Goal: Task Accomplishment & Management: Complete application form

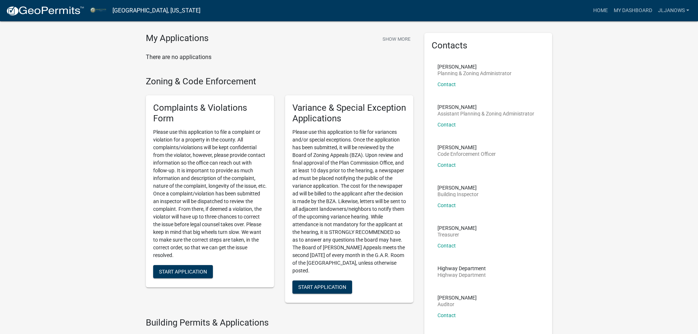
scroll to position [37, 0]
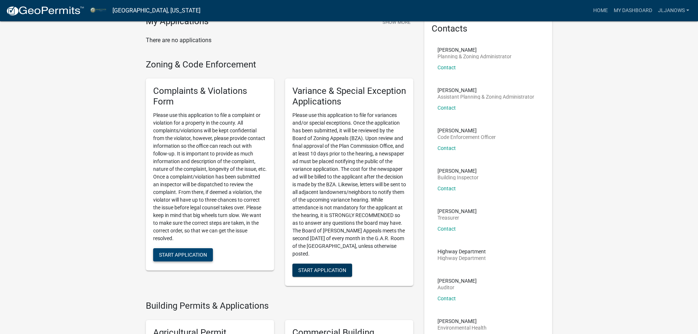
click at [188, 257] on span "Start Application" at bounding box center [183, 254] width 48 height 6
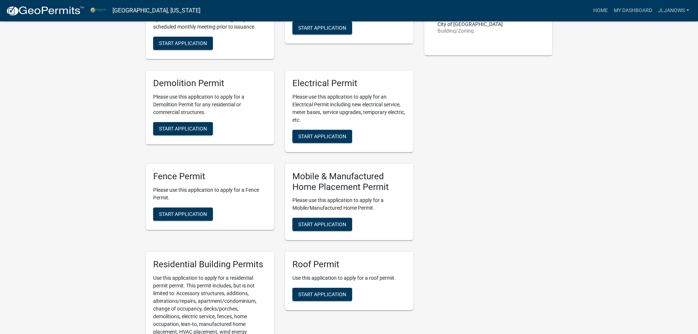
scroll to position [513, 0]
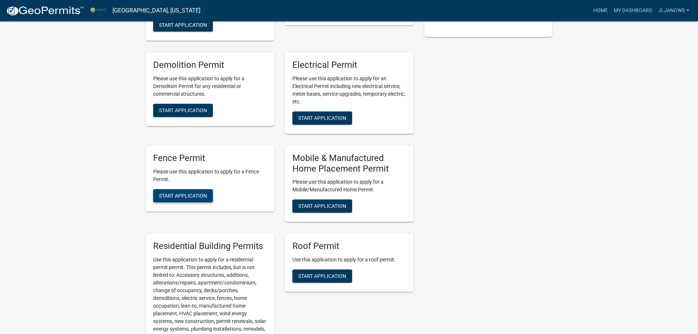
drag, startPoint x: 189, startPoint y: 204, endPoint x: 238, endPoint y: 203, distance: 48.7
click at [238, 203] on div "Fence Permit Please use this application to apply for a Fence Permit. Start App…" at bounding box center [210, 178] width 128 height 66
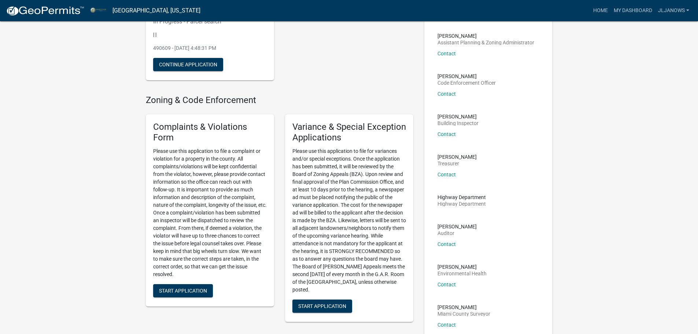
scroll to position [110, 0]
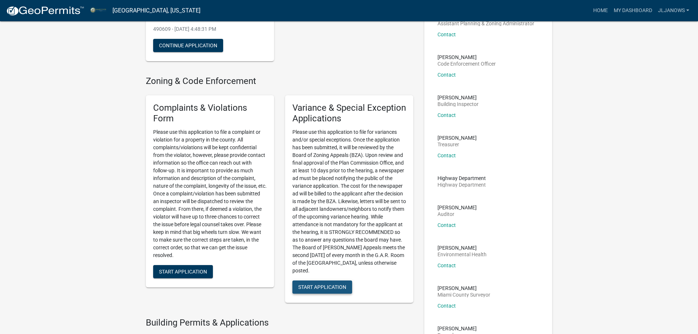
click at [328, 287] on span "Start Application" at bounding box center [322, 287] width 48 height 6
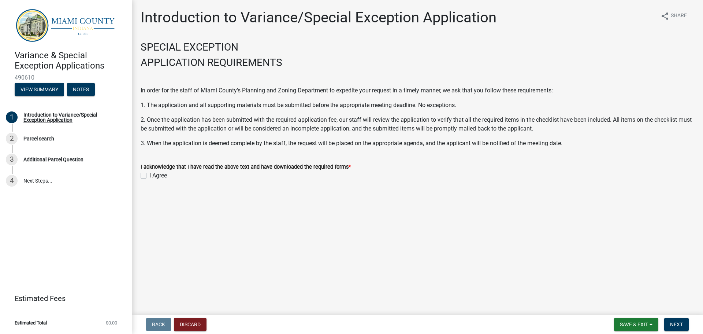
click at [146, 180] on div "I Agree" at bounding box center [418, 175] width 554 height 9
drag, startPoint x: 144, startPoint y: 176, endPoint x: 155, endPoint y: 180, distance: 12.1
click at [149, 177] on label "I Agree" at bounding box center [158, 175] width 18 height 9
click at [149, 176] on input "I Agree" at bounding box center [151, 173] width 5 height 5
checkbox input "true"
